Goal: Task Accomplishment & Management: Complete application form

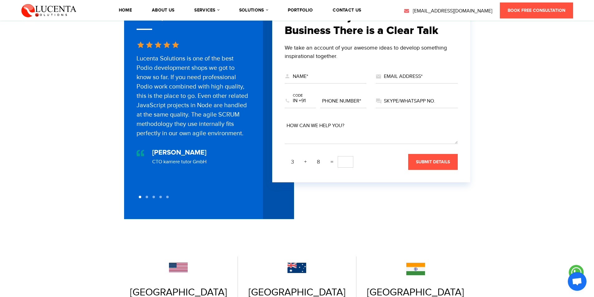
scroll to position [31, 0]
drag, startPoint x: 94, startPoint y: 176, endPoint x: 101, endPoint y: 118, distance: 58.3
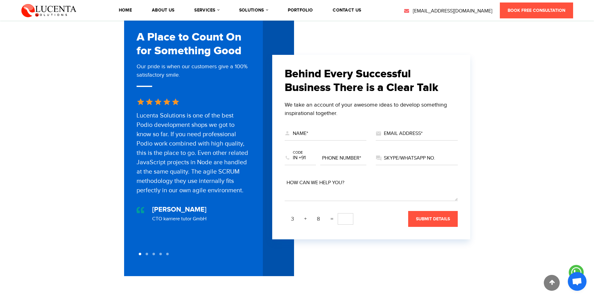
scroll to position [259, 0]
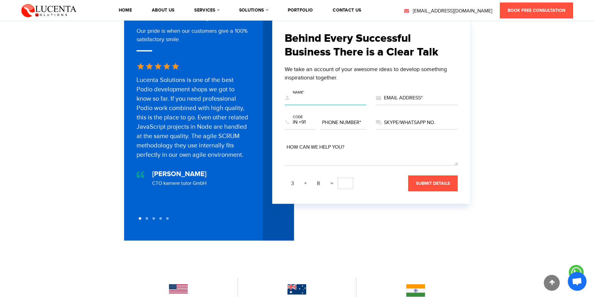
click at [331, 91] on input "text" at bounding box center [326, 98] width 82 height 14
type input "[PERSON_NAME]"
type input "[EMAIL_ADDRESS][DOMAIN_NAME]"
select select "+63"
type input "7029409731"
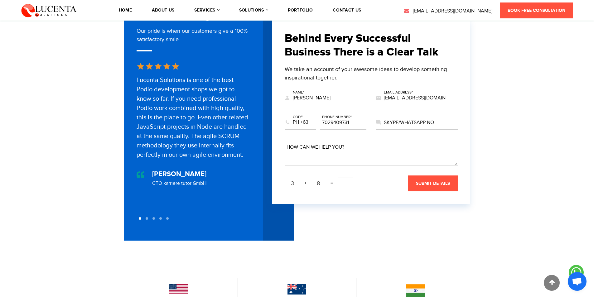
drag, startPoint x: 321, startPoint y: 93, endPoint x: 326, endPoint y: 93, distance: 4.7
click at [326, 93] on input "[PERSON_NAME]" at bounding box center [326, 98] width 82 height 14
click at [295, 116] on select "US +1 EG +20 MA +212 DZ +213 TN +216 LY +218 GM +220 SN +221 MR +222 ML +223 GN…" at bounding box center [300, 123] width 31 height 14
select select "+1"
click at [285, 116] on select "US +1 EG +20 MA +212 DZ +213 TN +216 LY +218 GM +220 SN +221 MR +222 ML +223 GN…" at bounding box center [300, 123] width 31 height 14
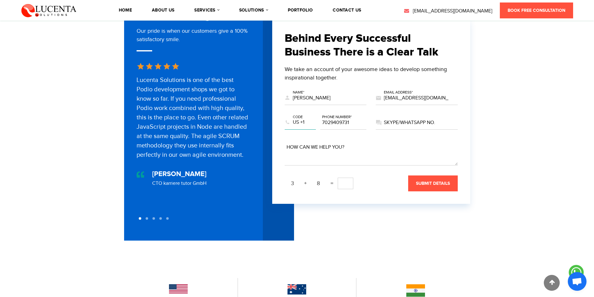
click at [303, 119] on select "US +1 EG +20 MA +212 DZ +213 TN +216 LY +218 GM +220 SN +221 MR +222 ML +223 GN…" at bounding box center [300, 123] width 31 height 14
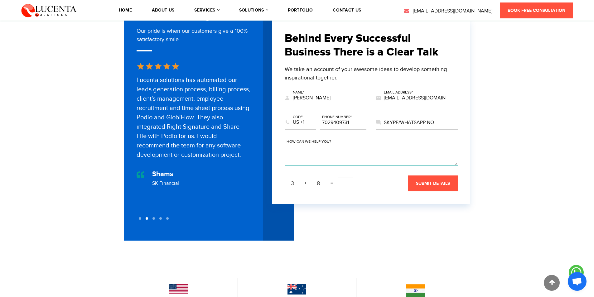
click at [309, 150] on textarea at bounding box center [371, 153] width 173 height 25
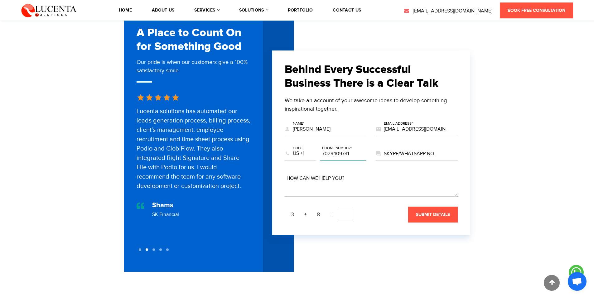
drag, startPoint x: 324, startPoint y: 151, endPoint x: 319, endPoint y: 152, distance: 6.0
click at [319, 152] on div "US +1 EG +20 MA +212 DZ +213 TN +216 LY +218 GM +220 SN +221 MR +222 ML +223 GN…" at bounding box center [326, 156] width 82 height 25
click at [388, 127] on input "[EMAIL_ADDRESS][DOMAIN_NAME]" at bounding box center [417, 129] width 82 height 14
click at [388, 151] on input "text" at bounding box center [417, 154] width 82 height 14
type input "None"
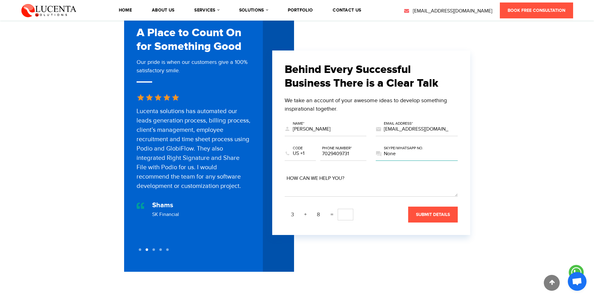
drag, startPoint x: 397, startPoint y: 151, endPoint x: 393, endPoint y: 150, distance: 4.1
click at [393, 150] on input "None" at bounding box center [417, 154] width 82 height 14
click at [307, 184] on textarea at bounding box center [371, 184] width 173 height 25
paste textarea "Lorem, I do Sitametc Adipis, e sed doeiusmodte incidid ut Laboreetdol Mag Aliqu…"
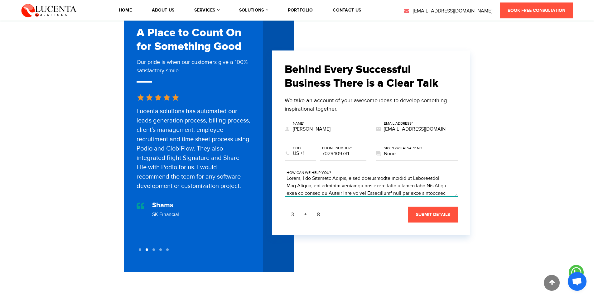
scroll to position [120, 0]
type textarea "Lorem, I do Sitametc Adipis, e sed doeiusmodte incidid ut Laboreetdol Mag Aliqu…"
click at [342, 209] on input "text" at bounding box center [346, 215] width 16 height 12
type input "11"
click at [443, 212] on span "submit details" at bounding box center [433, 214] width 34 height 5
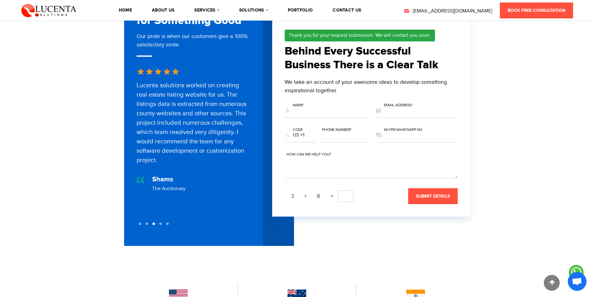
scroll to position [0, 0]
